Goal: Transaction & Acquisition: Purchase product/service

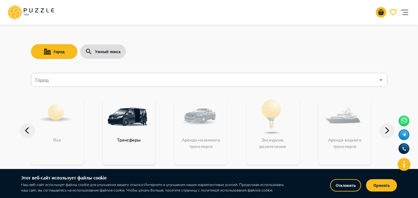
click at [405, 14] on icon "account of current user" at bounding box center [404, 12] width 12 height 12
click at [104, 52] on button "Умный поиск" at bounding box center [103, 51] width 46 height 15
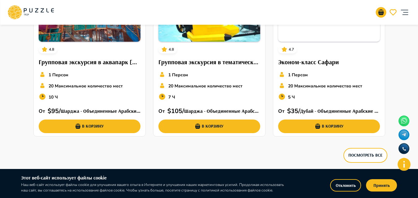
scroll to position [1144, 0]
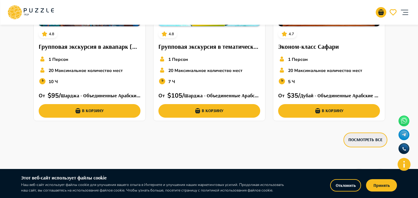
click at [379, 141] on button "Посмотреть все" at bounding box center [365, 140] width 44 height 15
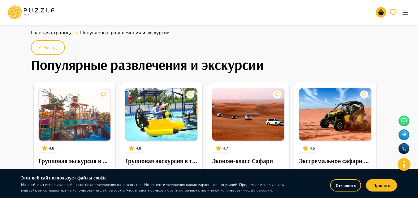
click at [14, 12] on icon at bounding box center [12, 11] width 6 height 4
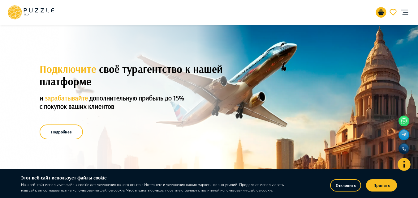
click at [402, 14] on icon "account of current user" at bounding box center [404, 12] width 12 height 12
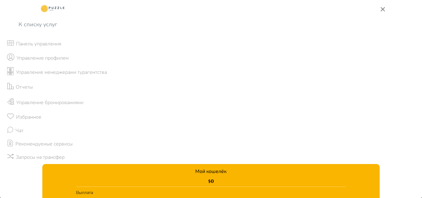
click at [59, 48] on li "Панель управления" at bounding box center [211, 44] width 422 height 14
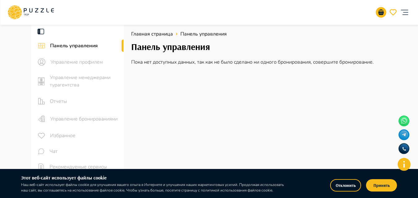
click at [40, 8] on icon at bounding box center [30, 12] width 46 height 16
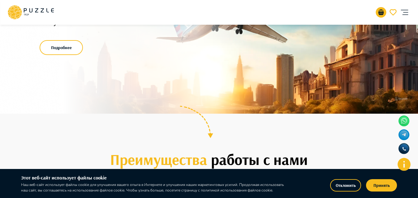
scroll to position [93, 0]
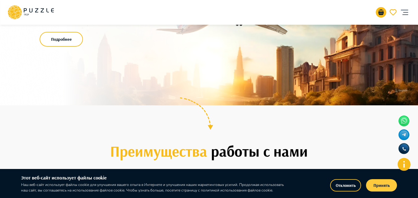
click at [382, 186] on button "Принять" at bounding box center [381, 185] width 31 height 12
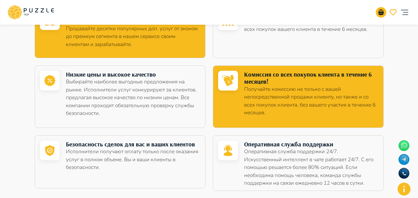
scroll to position [186, 0]
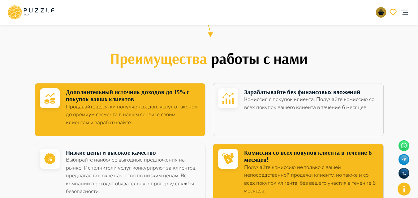
click at [380, 12] on icon "basket" at bounding box center [380, 13] width 5 height 6
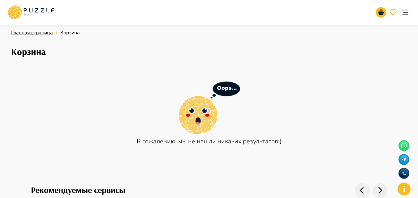
click at [29, 33] on span "Главная страница" at bounding box center [32, 32] width 42 height 7
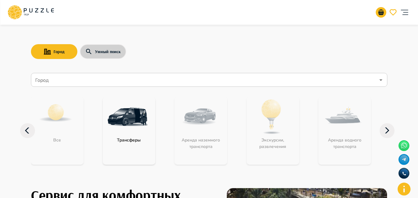
click at [113, 49] on button "Умный поиск" at bounding box center [103, 51] width 46 height 15
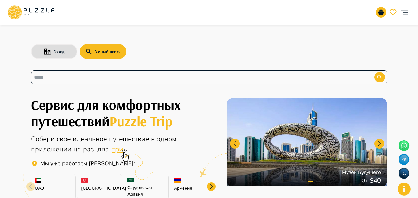
click at [155, 78] on input "text" at bounding box center [198, 77] width 328 height 7
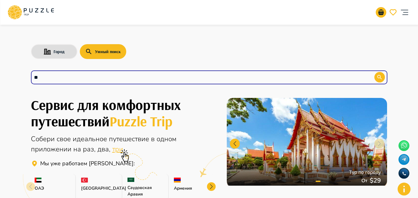
type input "*"
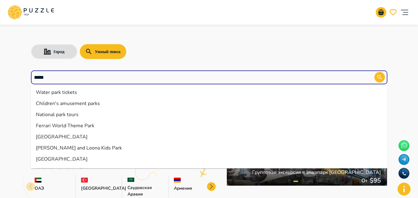
click at [61, 93] on li "Water park tickets" at bounding box center [209, 92] width 356 height 11
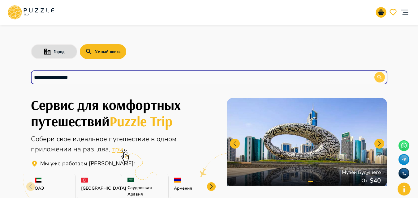
type input "**********"
click at [380, 81] on button "button" at bounding box center [379, 77] width 11 height 11
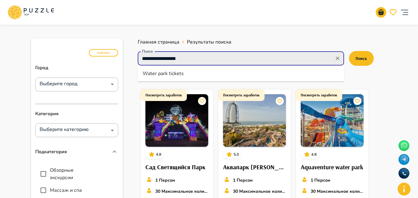
click at [188, 58] on input "**********" at bounding box center [235, 58] width 192 height 9
type input "*"
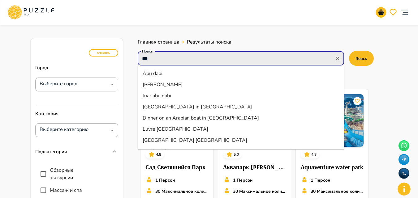
click at [156, 74] on li "Abu dabi" at bounding box center [241, 73] width 206 height 11
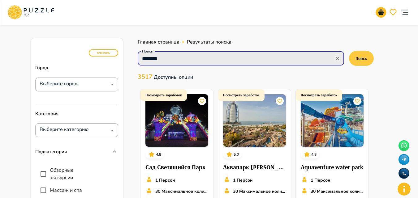
type input "********"
click at [358, 60] on button "Поиск" at bounding box center [361, 58] width 25 height 15
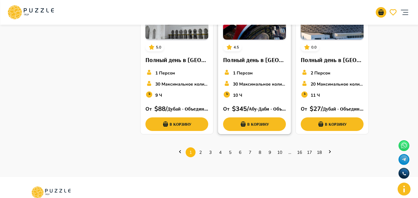
scroll to position [433, 0]
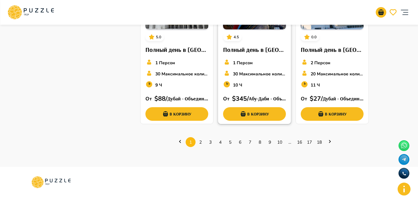
click at [259, 90] on div "1 Персон 30 Максимальное количество мест 10 Ч" at bounding box center [254, 74] width 63 height 33
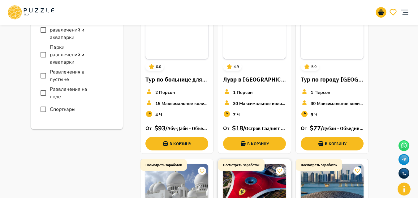
scroll to position [218, 0]
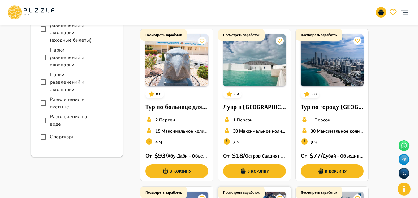
click at [241, 110] on h6 "Лувр в [GEOGRAPHIC_DATA]" at bounding box center [254, 107] width 63 height 10
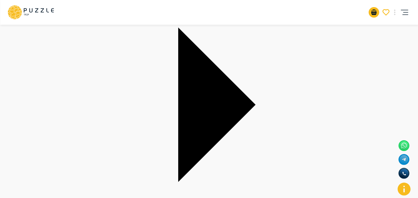
scroll to position [124, 0]
